Goal: Entertainment & Leisure: Consume media (video, audio)

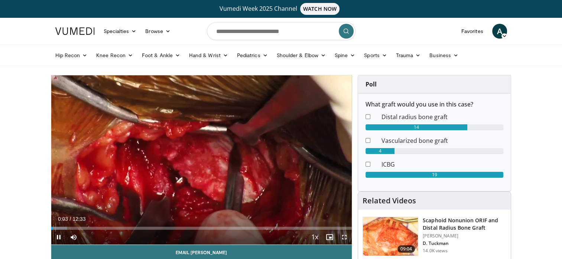
click at [344, 236] on span "Video Player" at bounding box center [344, 237] width 15 height 15
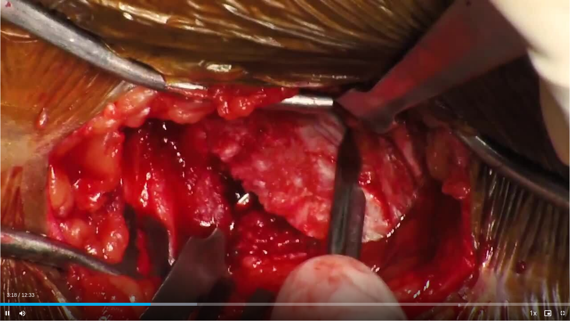
click at [281, 170] on icon "Video Player" at bounding box center [285, 160] width 21 height 21
click at [147, 259] on div "03:14" at bounding box center [73, 304] width 147 height 3
click at [144, 259] on div "Loaded : 34.54% 03:18 03:09" at bounding box center [285, 304] width 570 height 3
click at [141, 259] on div "03:06" at bounding box center [70, 304] width 141 height 3
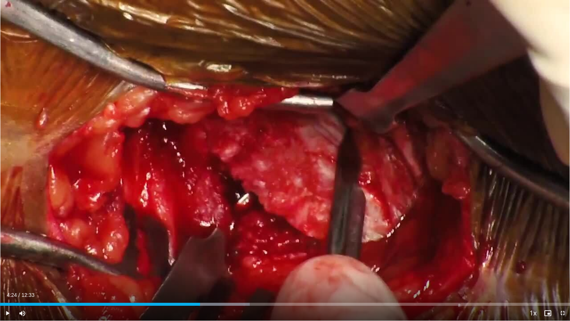
click at [200, 259] on div "Loaded : 43.84% 04:24 04:24" at bounding box center [285, 304] width 570 height 3
click at [203, 259] on div "Loaded : 44.75% 04:29 04:29" at bounding box center [285, 304] width 570 height 3
click at [197, 259] on div "04:36" at bounding box center [104, 304] width 209 height 3
click at [200, 259] on div "Loaded : 44.75% 04:24 04:24" at bounding box center [285, 304] width 570 height 3
click at [199, 259] on div "04:27" at bounding box center [101, 304] width 202 height 3
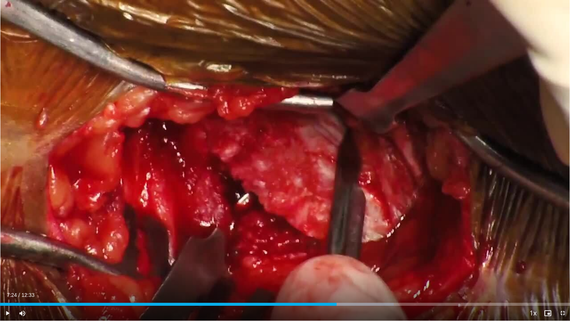
click at [337, 259] on div "Loaded : 69.08% 07:40 07:25" at bounding box center [285, 304] width 570 height 3
click at [326, 259] on div "Loaded : 69.08% 07:10 07:11" at bounding box center [285, 304] width 570 height 3
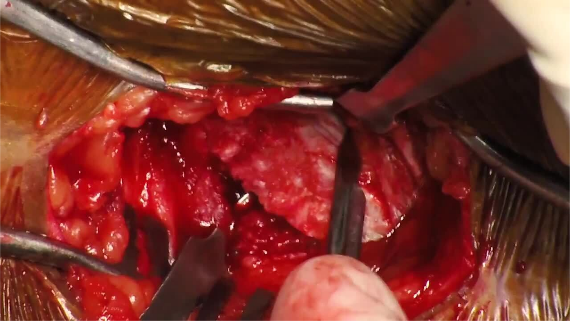
click at [312, 259] on div "10 seconds Tap to unmute" at bounding box center [285, 160] width 570 height 320
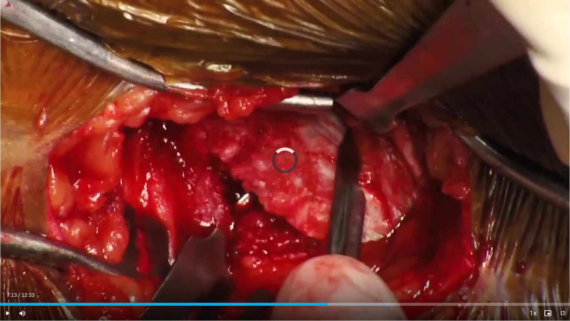
click at [306, 259] on div "07:13" at bounding box center [164, 304] width 328 height 3
click at [294, 259] on div "06:44" at bounding box center [153, 304] width 306 height 3
click at [289, 259] on div "Loaded : 51.34% 06:21 06:21" at bounding box center [285, 304] width 570 height 3
click at [285, 259] on div "06:17" at bounding box center [143, 304] width 286 height 3
click at [298, 259] on div "Progress Bar" at bounding box center [309, 304] width 48 height 3
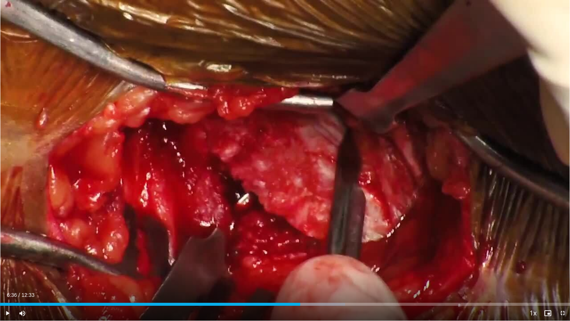
click at [300, 259] on div "Progress Bar" at bounding box center [315, 304] width 60 height 3
click at [305, 259] on div "Progress Bar" at bounding box center [319, 304] width 68 height 3
click at [310, 259] on div "Loaded : 61.87% 06:50 06:49" at bounding box center [285, 304] width 570 height 3
click at [314, 259] on div "Loaded : 62.44% 06:55 06:55" at bounding box center [285, 304] width 570 height 3
click at [317, 259] on div "Current Time 6:55 / Duration 12:33 Play Skip Backward Skip Forward Mute Loaded …" at bounding box center [285, 313] width 570 height 15
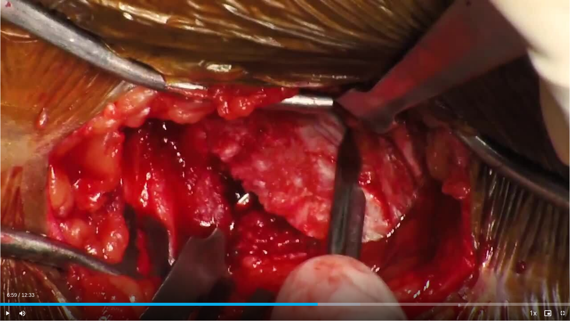
click at [317, 259] on div "Loaded : 63.19% 06:59 06:59" at bounding box center [285, 304] width 570 height 3
click at [324, 259] on div "Loaded : 63.77% 07:08 07:08" at bounding box center [285, 304] width 570 height 3
click at [327, 259] on div "Progress Bar" at bounding box center [336, 304] width 69 height 3
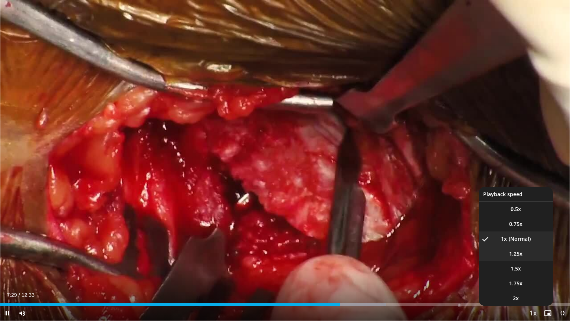
click at [512, 253] on video-js "**********" at bounding box center [285, 160] width 570 height 321
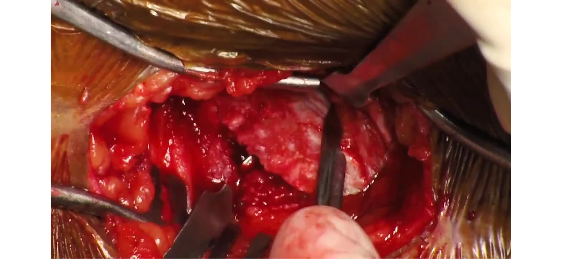
scroll to position [1, 0]
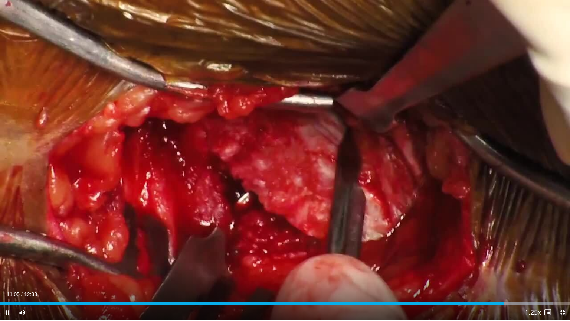
click at [526, 259] on button "Playback Rate" at bounding box center [533, 312] width 15 height 15
click at [498, 259] on div "10:58" at bounding box center [249, 303] width 498 height 3
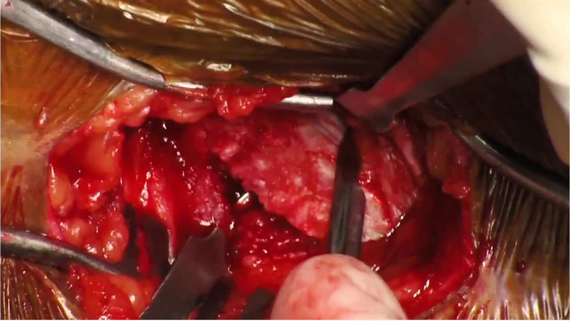
click at [526, 259] on button "Playback Rate" at bounding box center [533, 312] width 15 height 15
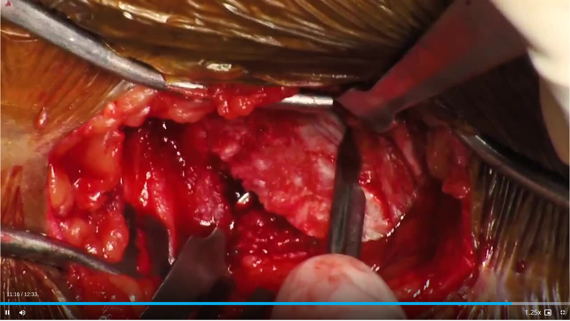
click at [281, 161] on icon "Video Player" at bounding box center [285, 159] width 21 height 21
click at [506, 259] on div "Loaded : 98.31% 11:09 11:09" at bounding box center [285, 303] width 570 height 3
click at [501, 259] on div "11:12" at bounding box center [254, 303] width 509 height 3
click at [450, 159] on icon "Video Player" at bounding box center [448, 159] width 21 height 21
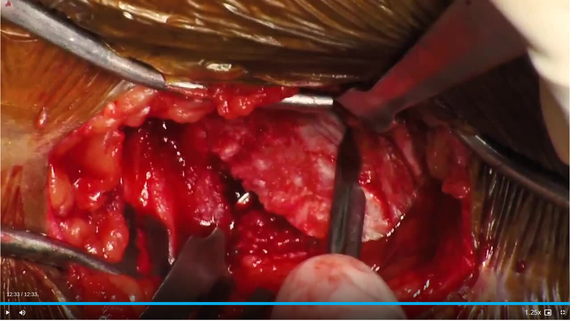
click at [120, 163] on icon "Video Player" at bounding box center [121, 159] width 21 height 21
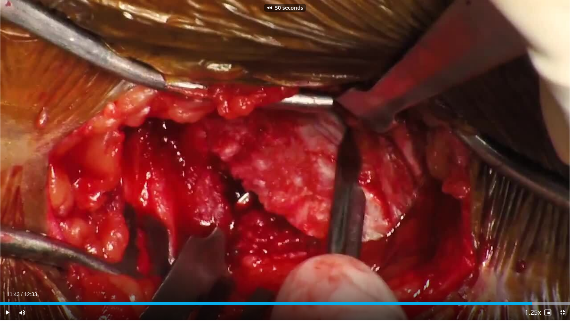
click at [120, 163] on icon "Video Player" at bounding box center [121, 159] width 21 height 21
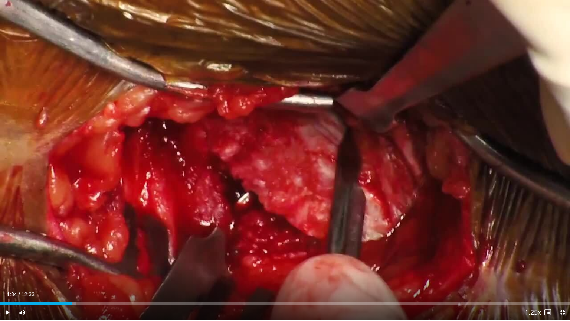
click at [71, 259] on div "01:34" at bounding box center [36, 303] width 72 height 3
click at [50, 259] on div "Loaded : 21.06% 01:34 01:06" at bounding box center [285, 301] width 570 height 7
click at [448, 167] on icon "Video Player" at bounding box center [448, 159] width 21 height 21
click at [448, 165] on icon "Video Player" at bounding box center [448, 159] width 21 height 21
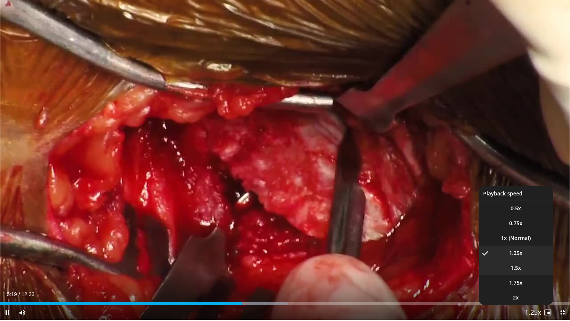
click at [520, 259] on span "1.5x" at bounding box center [516, 267] width 10 height 7
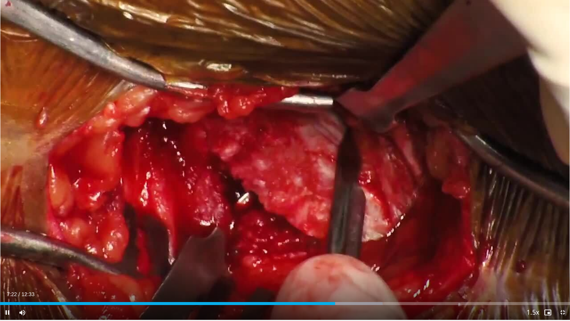
click at [450, 157] on icon "Video Player" at bounding box center [448, 159] width 21 height 21
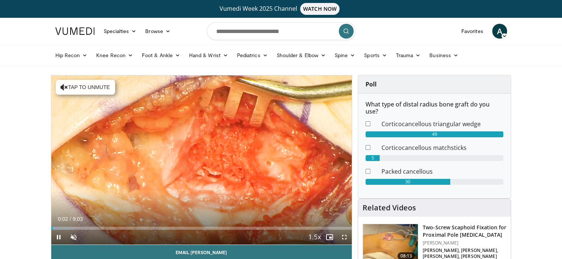
click at [196, 159] on icon "Video Player" at bounding box center [201, 160] width 21 height 21
click at [342, 237] on span "Video Player" at bounding box center [344, 237] width 15 height 15
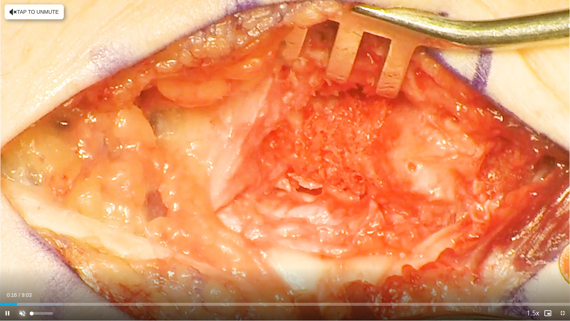
click at [23, 259] on span "Video Player" at bounding box center [22, 313] width 15 height 15
drag, startPoint x: 14, startPoint y: 306, endPoint x: 4, endPoint y: 306, distance: 9.7
click at [4, 259] on span "Video Player" at bounding box center [7, 313] width 15 height 15
click at [7, 259] on div "Loaded : 12.77% 0:06 0:06" at bounding box center [285, 304] width 570 height 3
click at [3, 259] on div "0:06" at bounding box center [3, 304] width 7 height 3
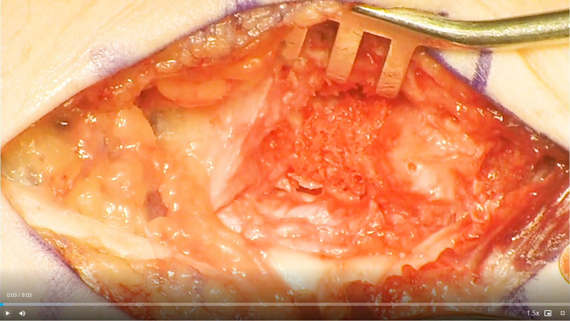
click at [0, 259] on button "Play" at bounding box center [7, 313] width 15 height 15
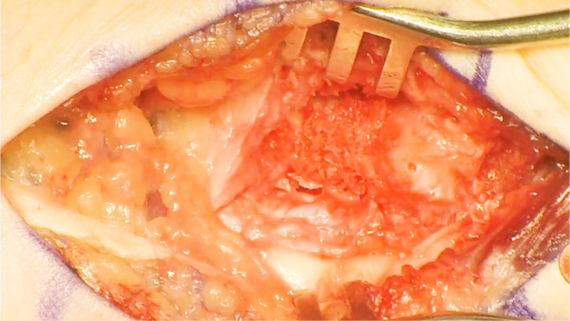
click at [0, 259] on button "Pause" at bounding box center [7, 313] width 15 height 15
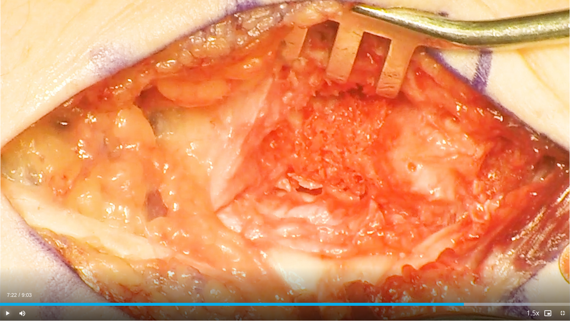
click at [464, 259] on div "Loaded : 93.10% 7:22 7:22" at bounding box center [285, 301] width 570 height 7
click at [0, 259] on button "Play" at bounding box center [7, 313] width 15 height 15
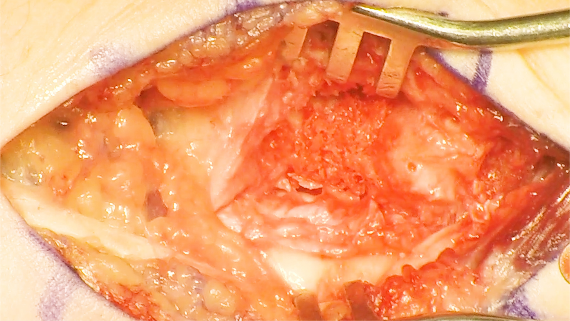
click at [0, 259] on button "Pause" at bounding box center [7, 313] width 15 height 15
